Goal: Information Seeking & Learning: Learn about a topic

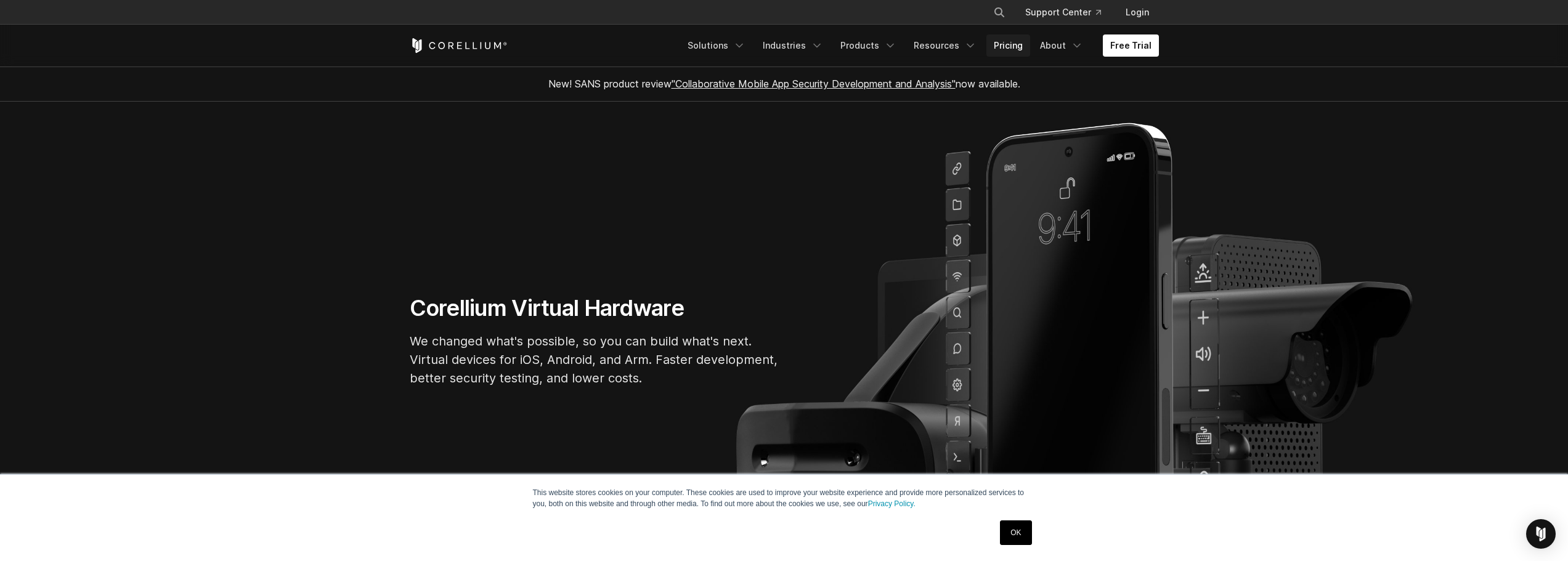
click at [1031, 42] on link "Pricing" at bounding box center [1008, 46] width 44 height 22
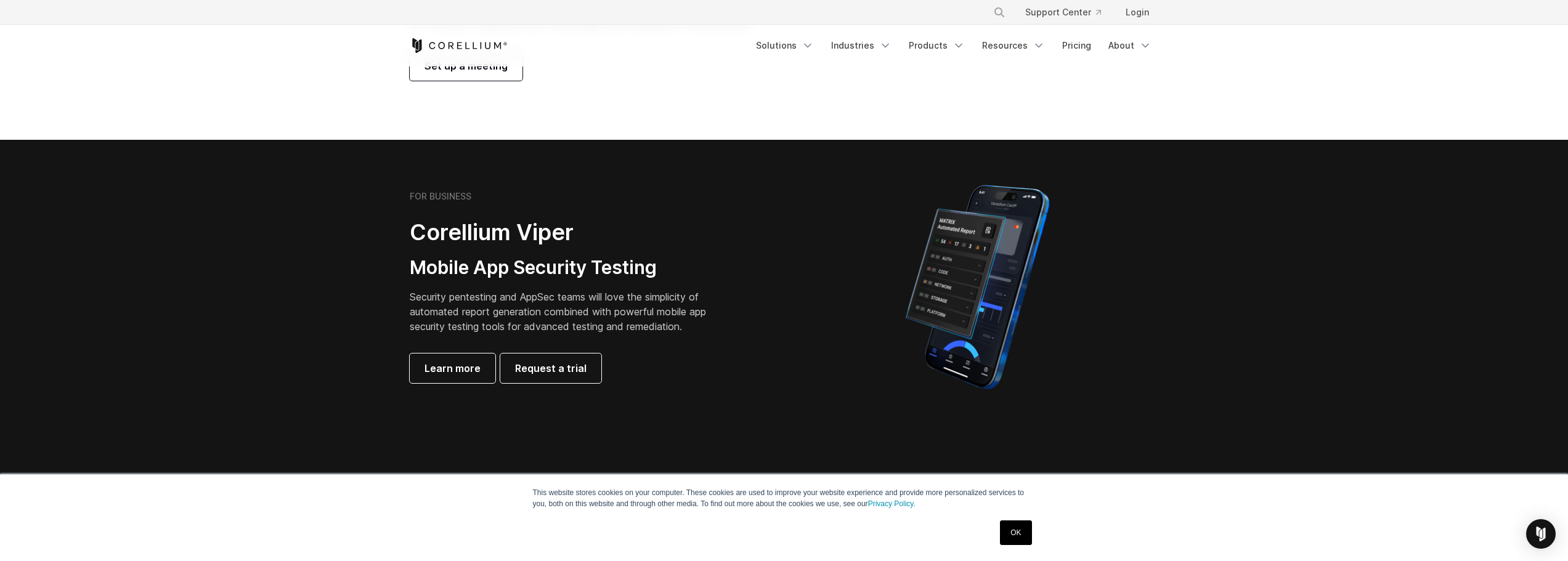
scroll to position [185, 0]
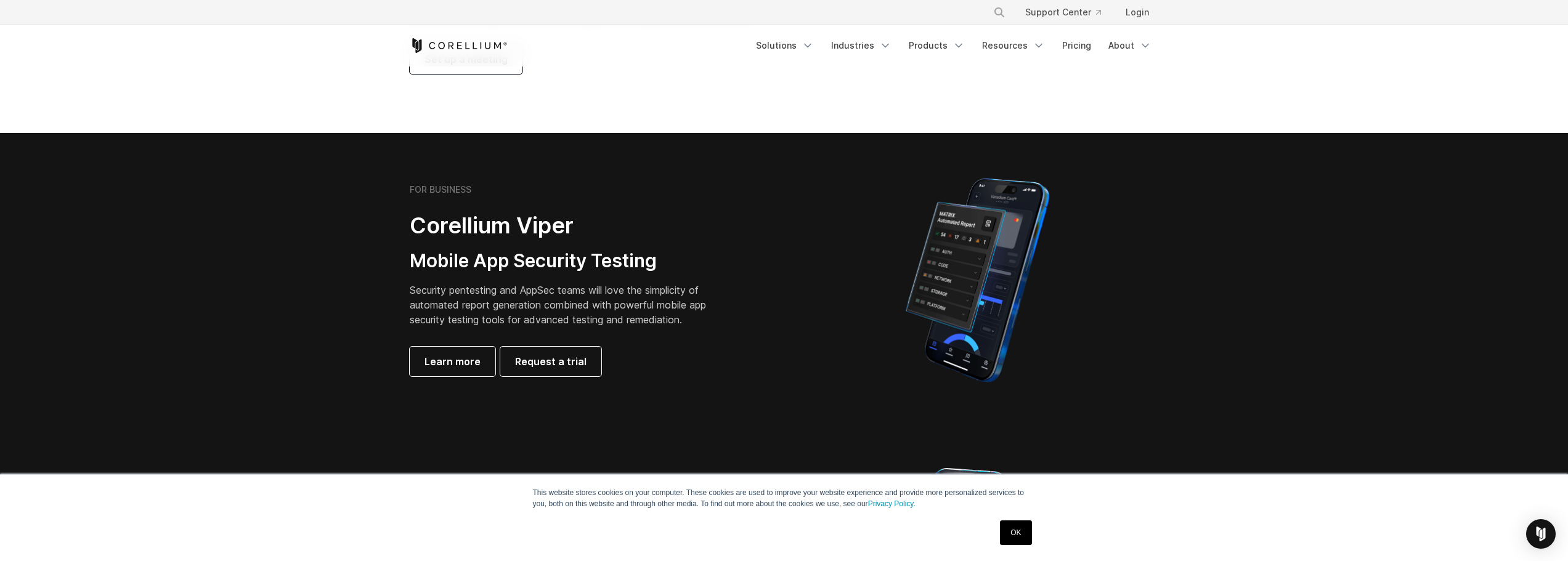
click at [1022, 538] on link "OK" at bounding box center [1016, 533] width 32 height 25
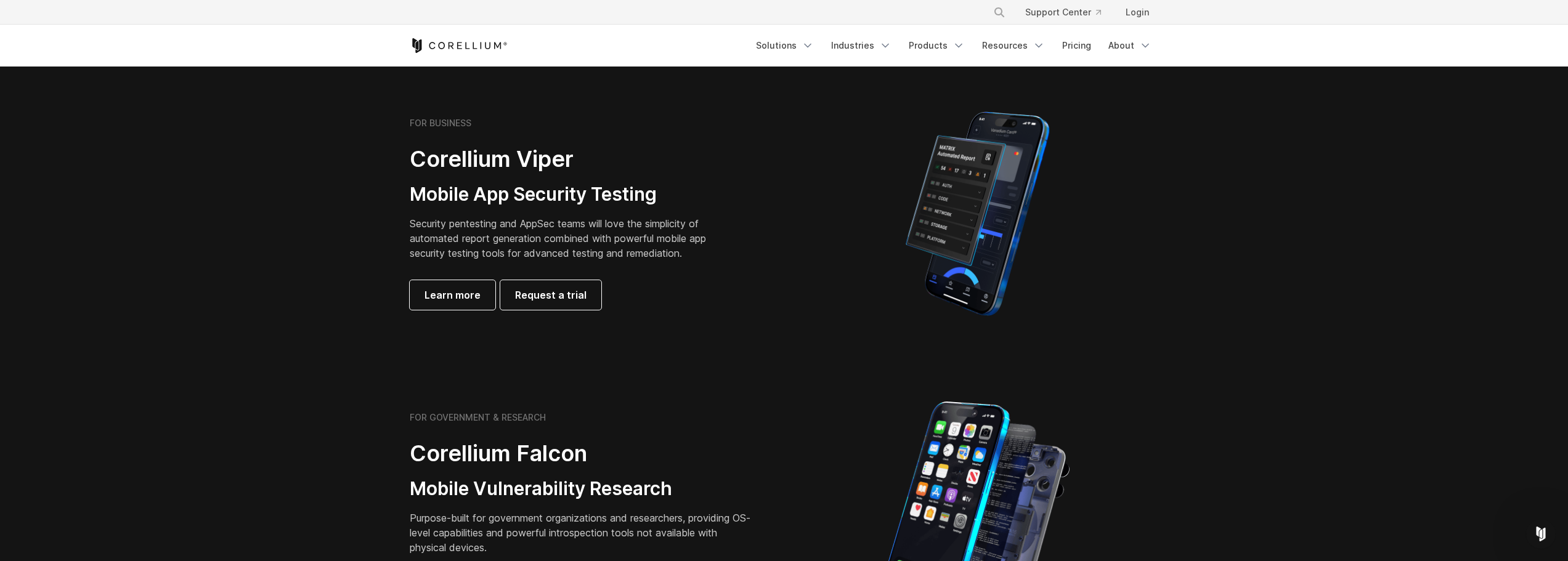
scroll to position [123, 0]
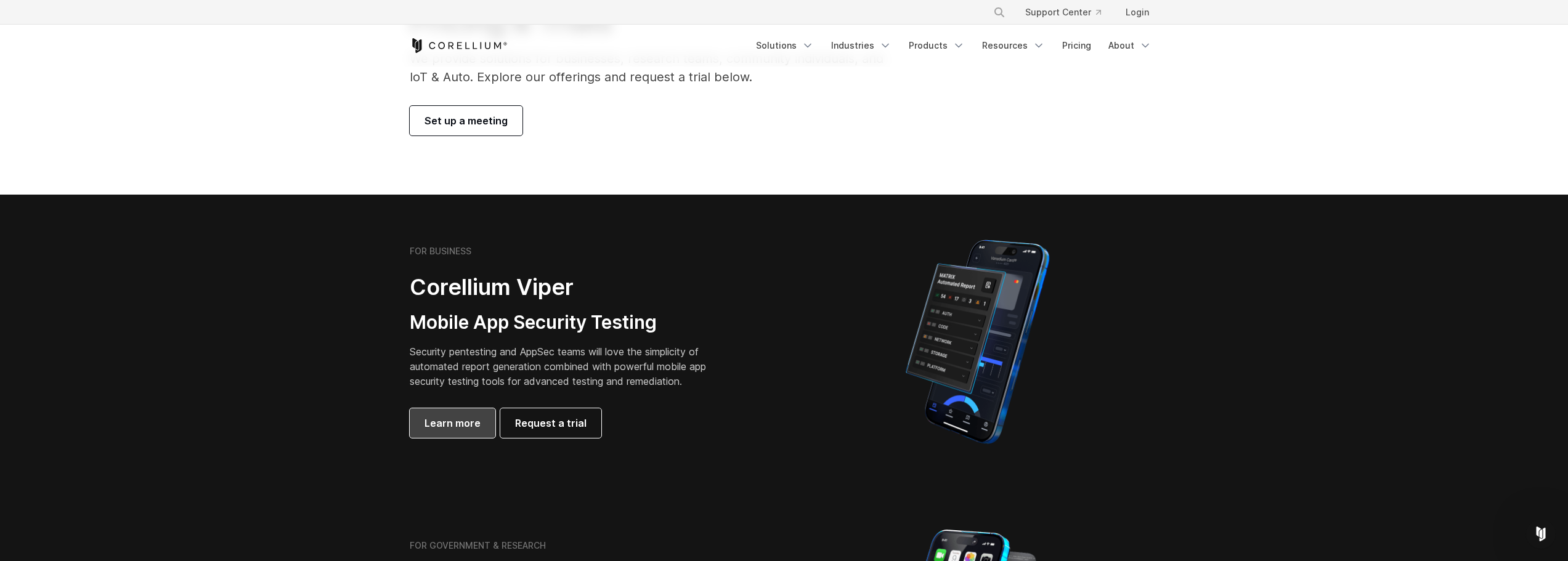
click at [455, 427] on span "Learn more" at bounding box center [453, 422] width 56 height 15
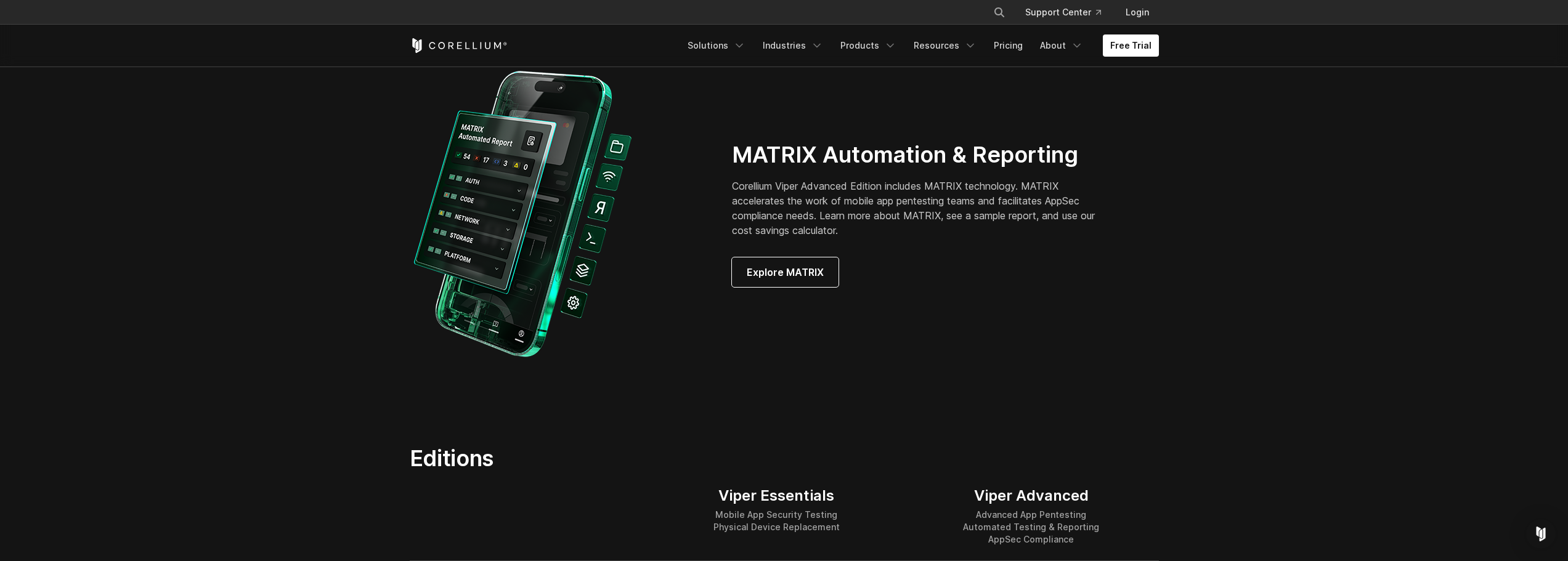
scroll to position [1170, 0]
